Goal: Task Accomplishment & Management: Use online tool/utility

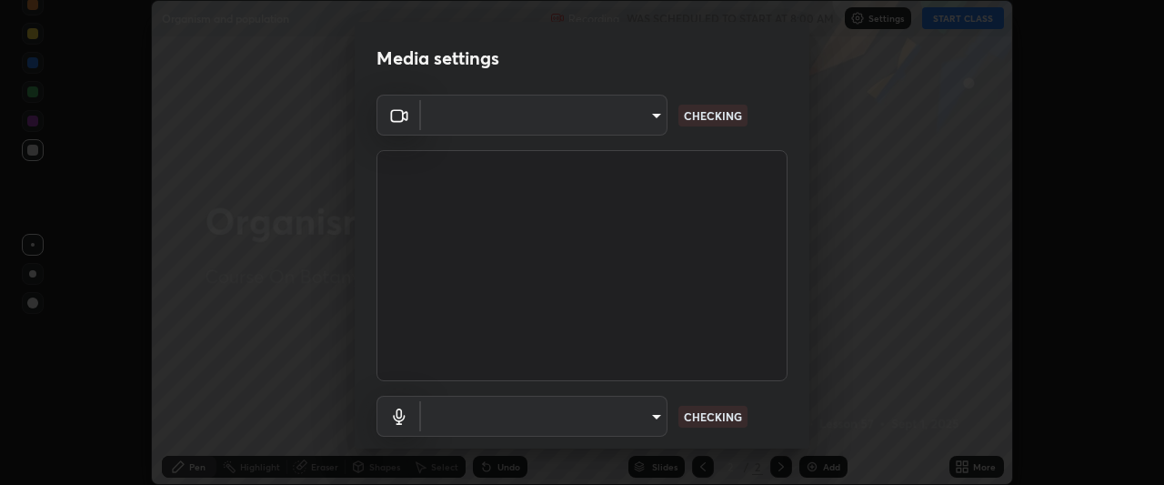
scroll to position [112, 0]
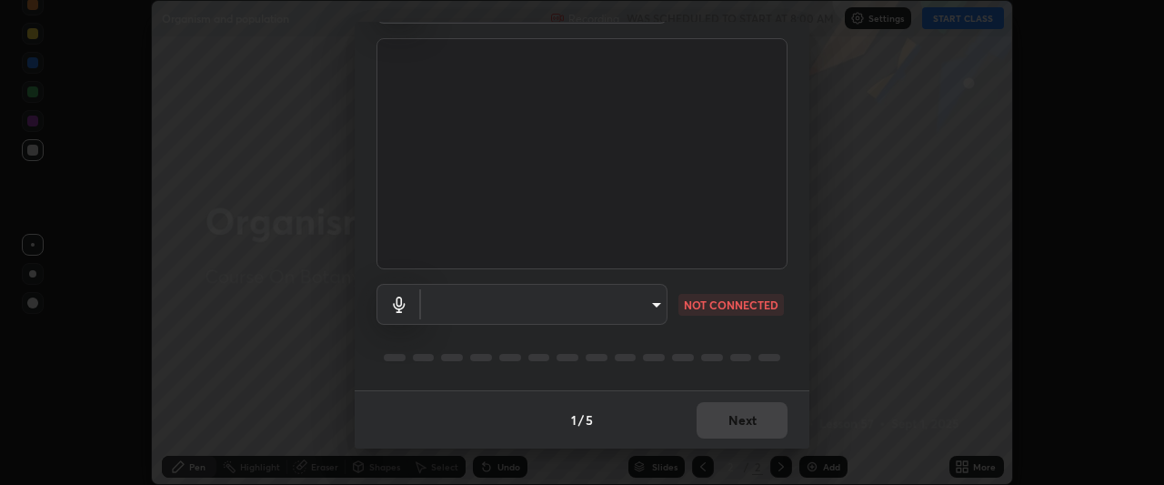
type input "f7a3972b1aa4ccc2bb278f1e0e3147348a18408e8ce32c2dd239d99c5c07823a"
type input "default"
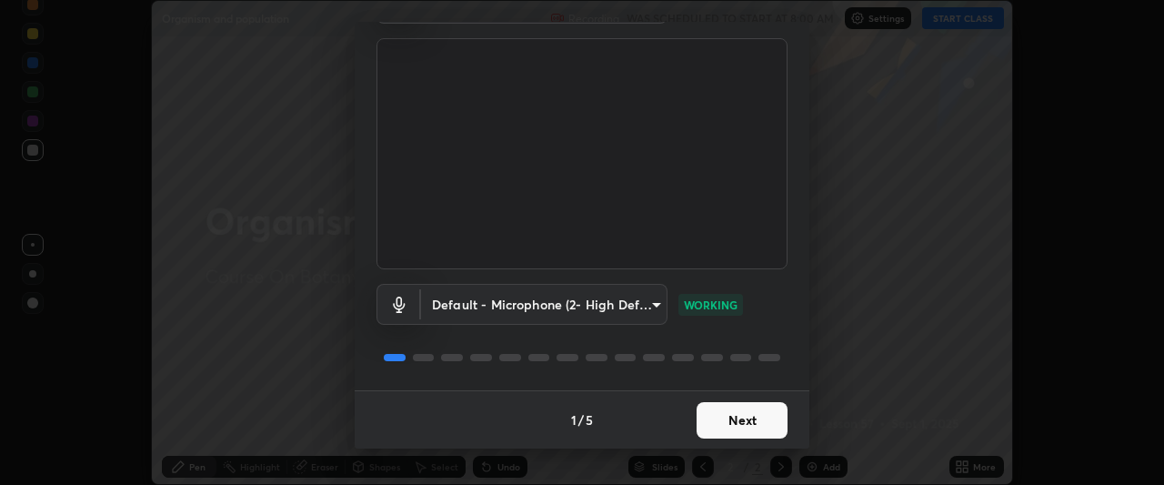
click at [759, 413] on button "Next" at bounding box center [741, 420] width 91 height 36
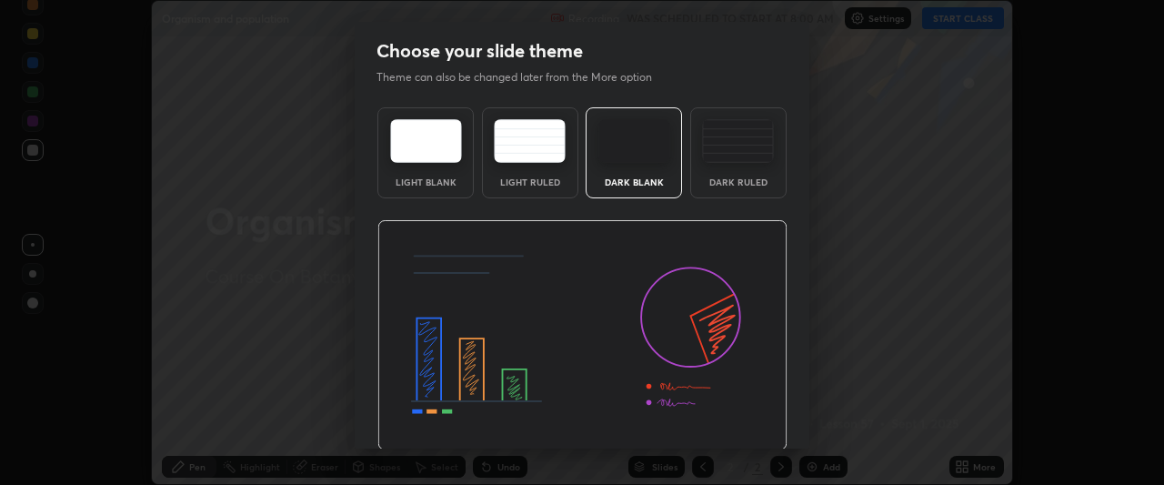
click at [768, 420] on img at bounding box center [582, 335] width 410 height 231
click at [775, 417] on img at bounding box center [582, 335] width 410 height 231
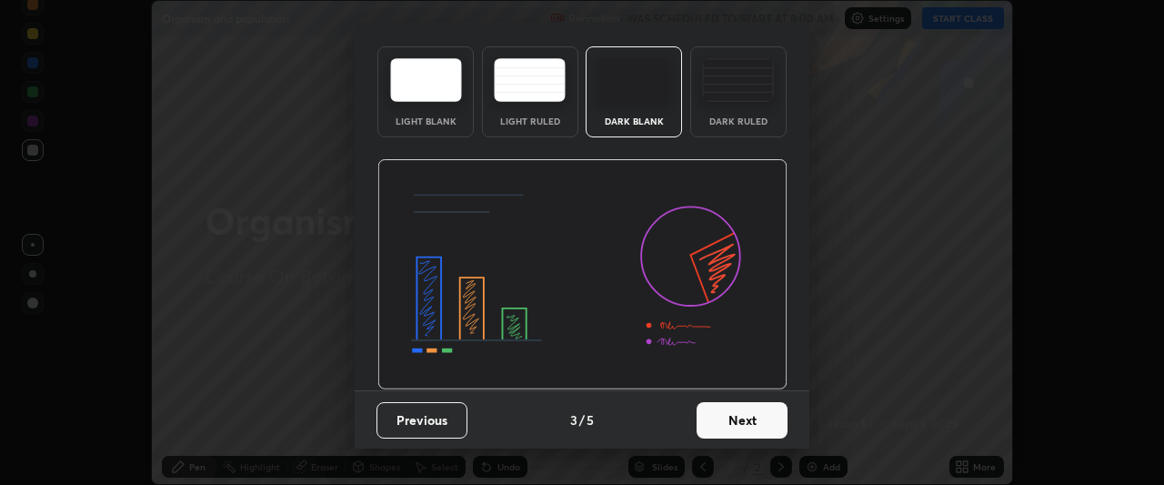
click at [749, 418] on button "Next" at bounding box center [741, 420] width 91 height 36
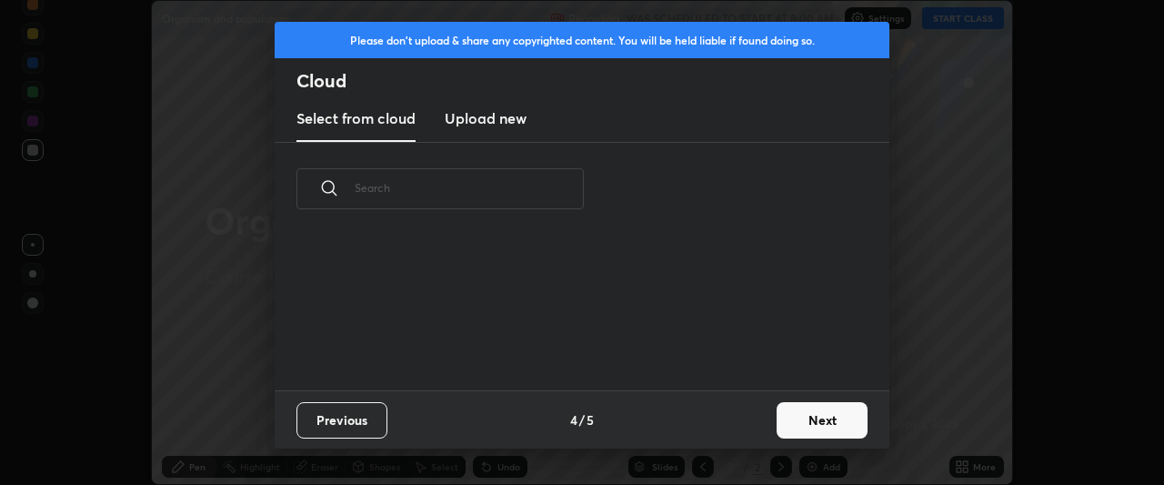
scroll to position [0, 0]
click at [806, 414] on button "Next" at bounding box center [821, 420] width 91 height 36
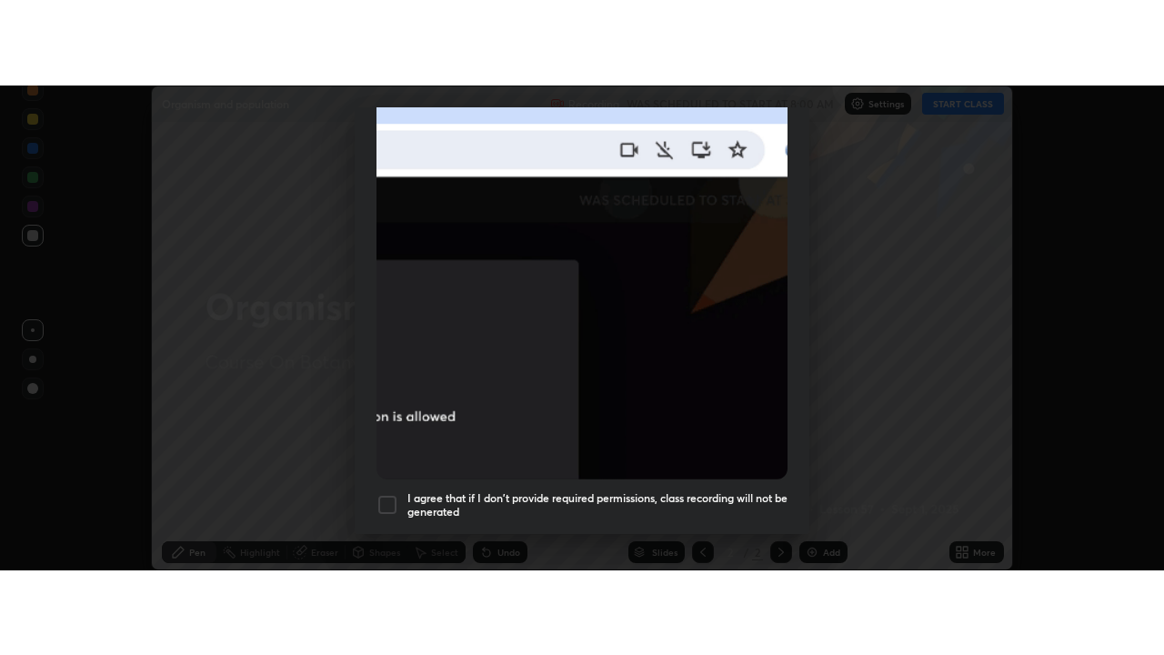
scroll to position [483, 0]
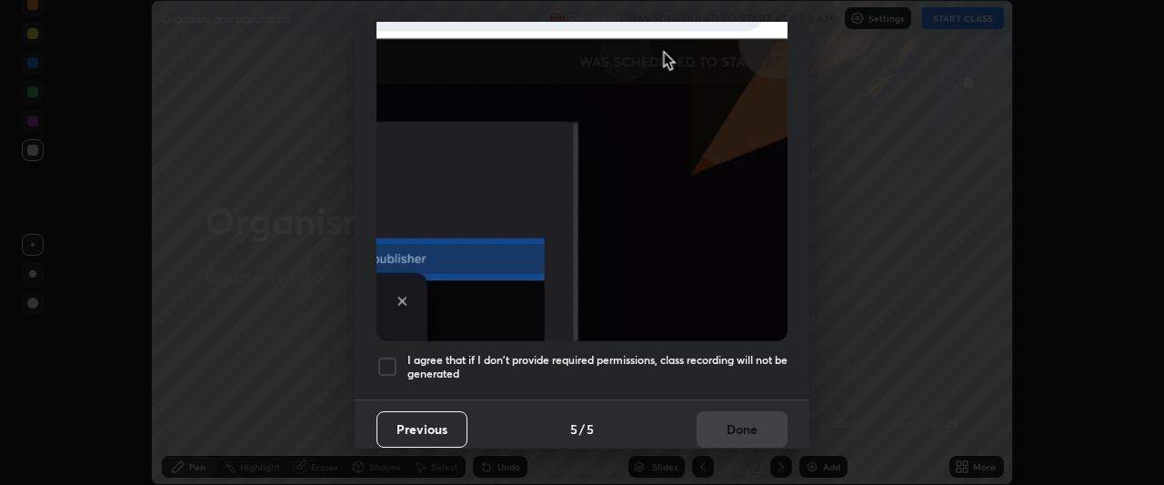
click at [389, 365] on div at bounding box center [387, 366] width 22 height 22
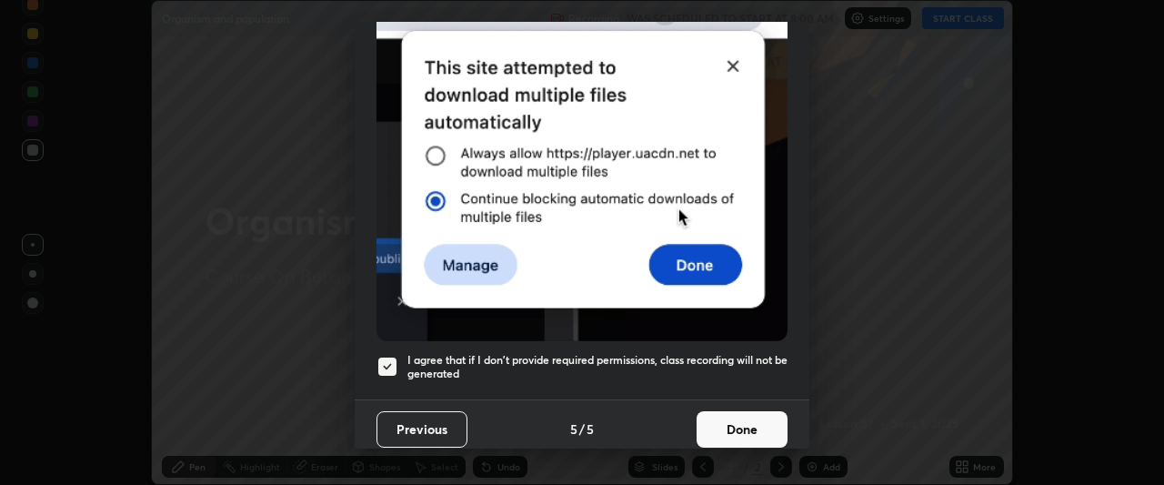
click at [746, 415] on button "Done" at bounding box center [741, 429] width 91 height 36
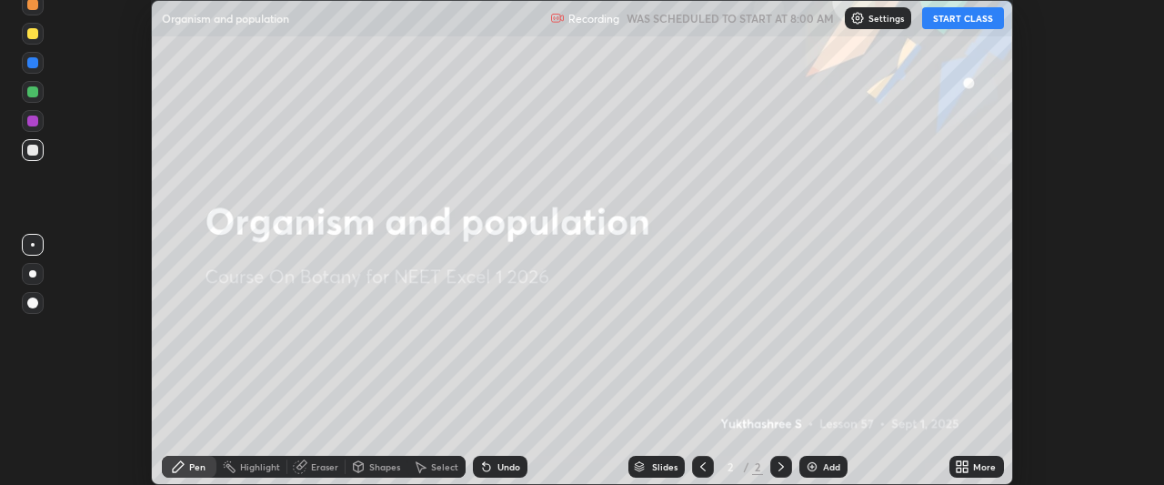
click at [968, 20] on button "START CLASS" at bounding box center [963, 18] width 82 height 22
click at [977, 459] on div "More" at bounding box center [976, 466] width 55 height 22
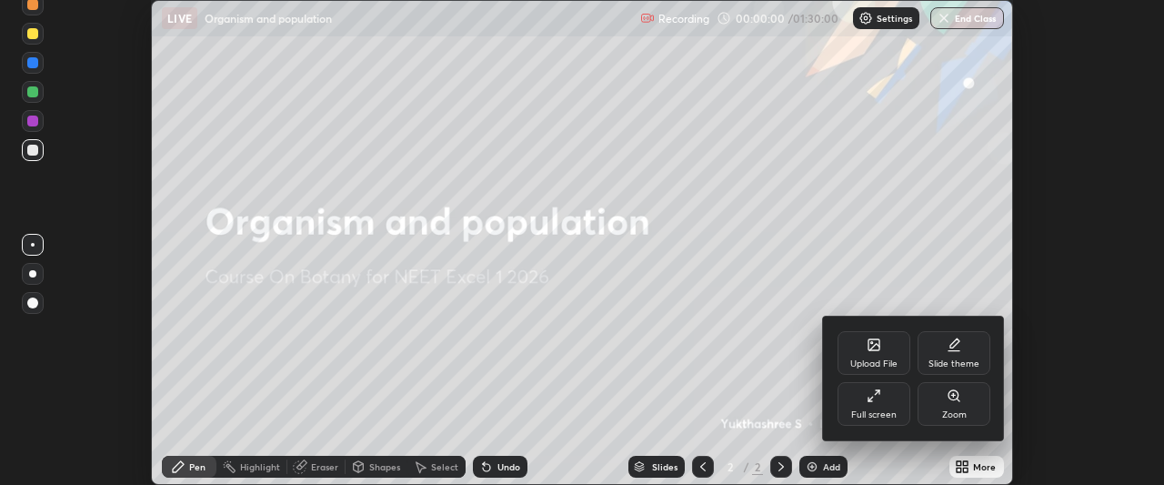
click at [883, 399] on div "Full screen" at bounding box center [873, 404] width 73 height 44
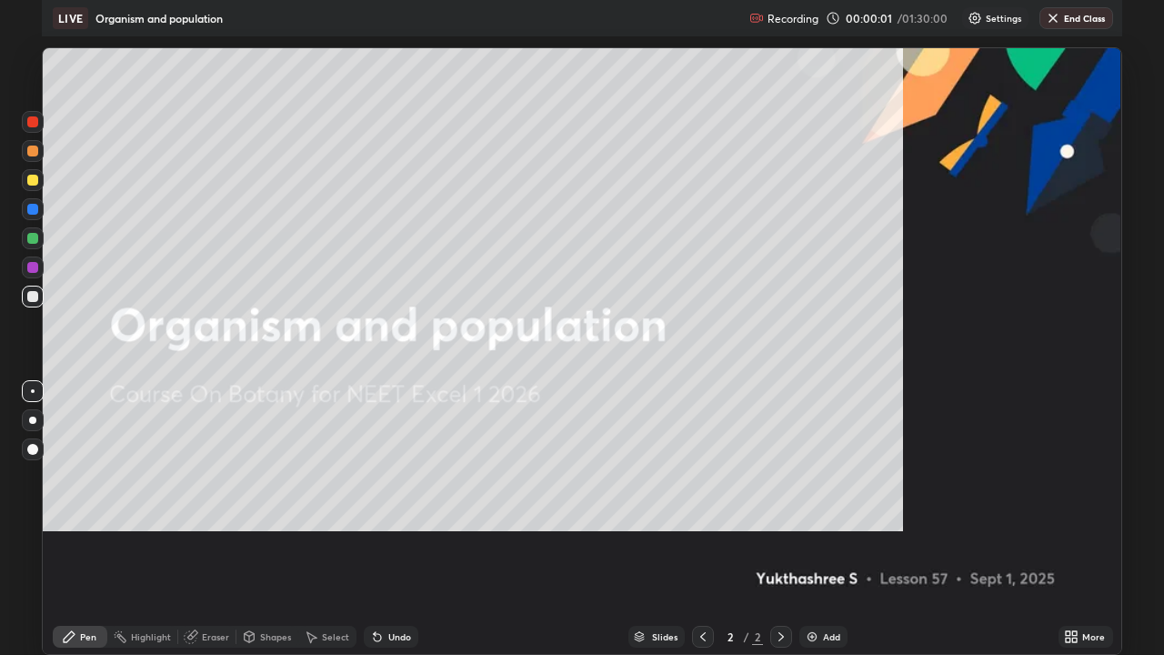
scroll to position [655, 1164]
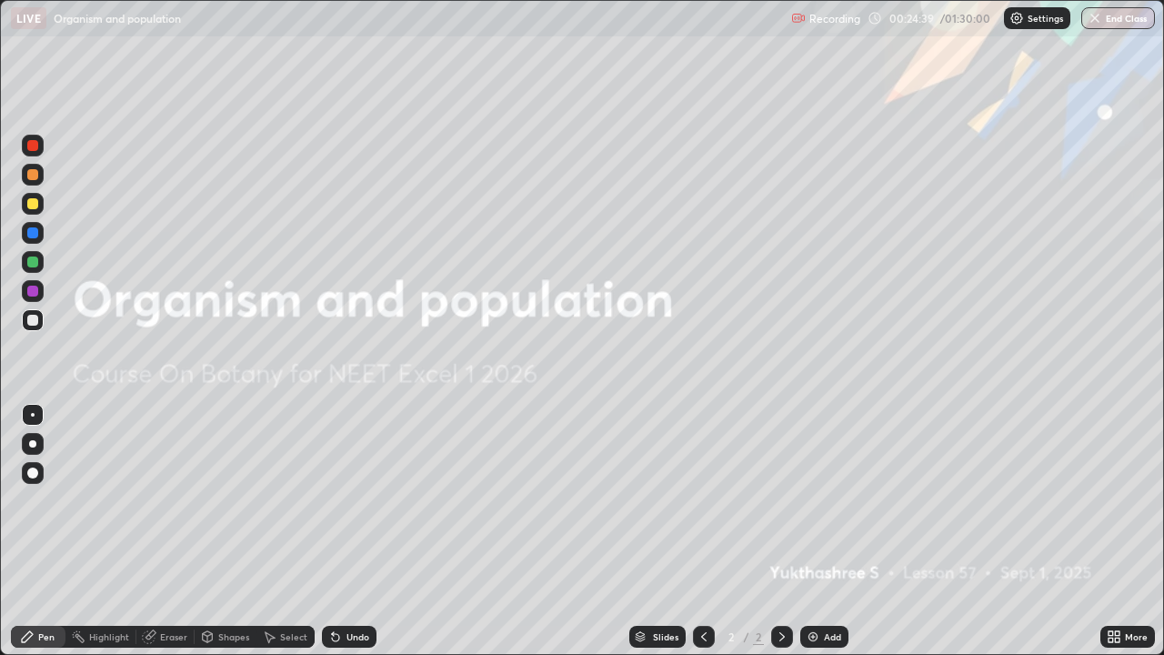
click at [1108, 19] on button "End Class" at bounding box center [1118, 18] width 74 height 22
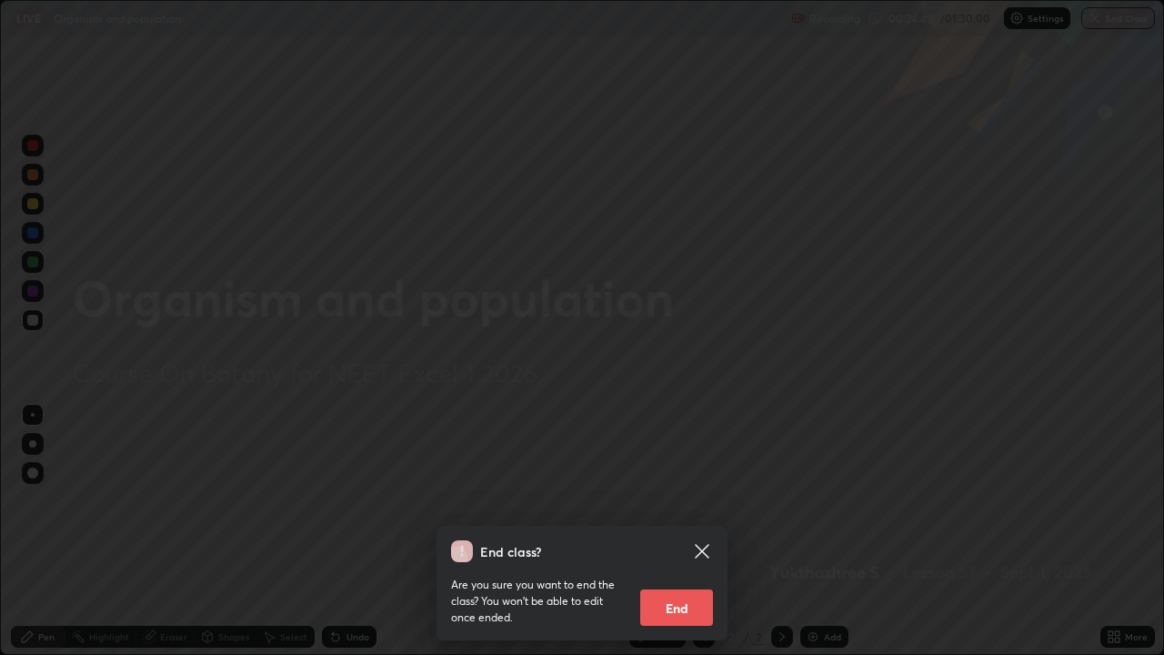
click at [675, 484] on button "End" at bounding box center [676, 607] width 73 height 36
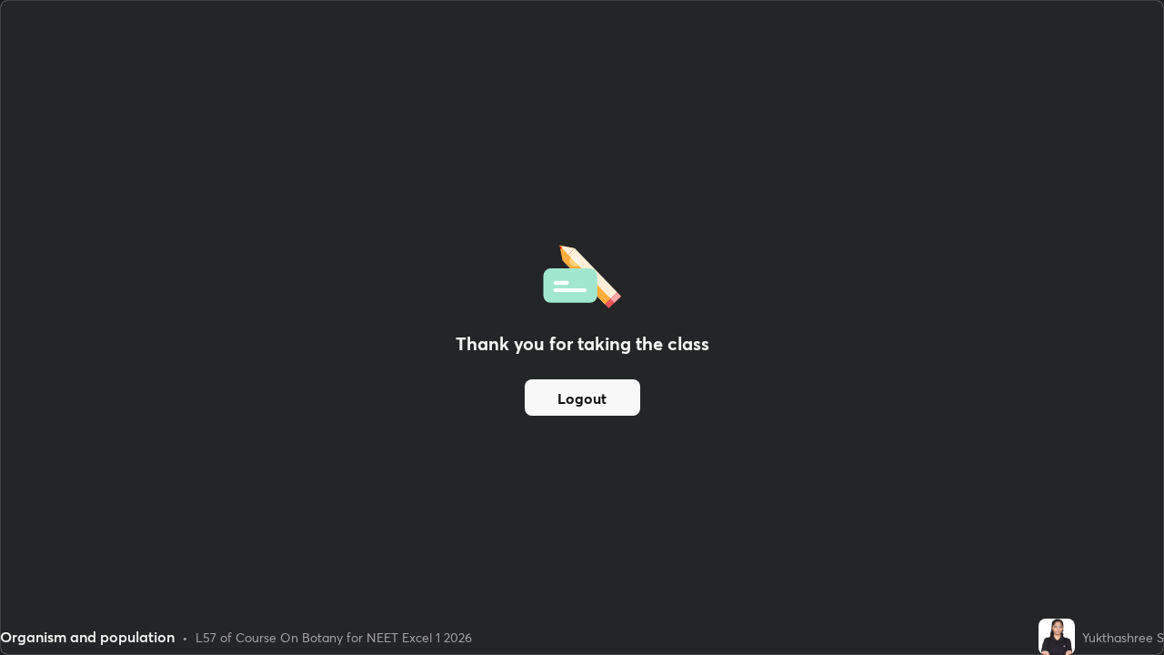
click at [592, 402] on button "Logout" at bounding box center [582, 397] width 115 height 36
